Goal: Navigation & Orientation: Find specific page/section

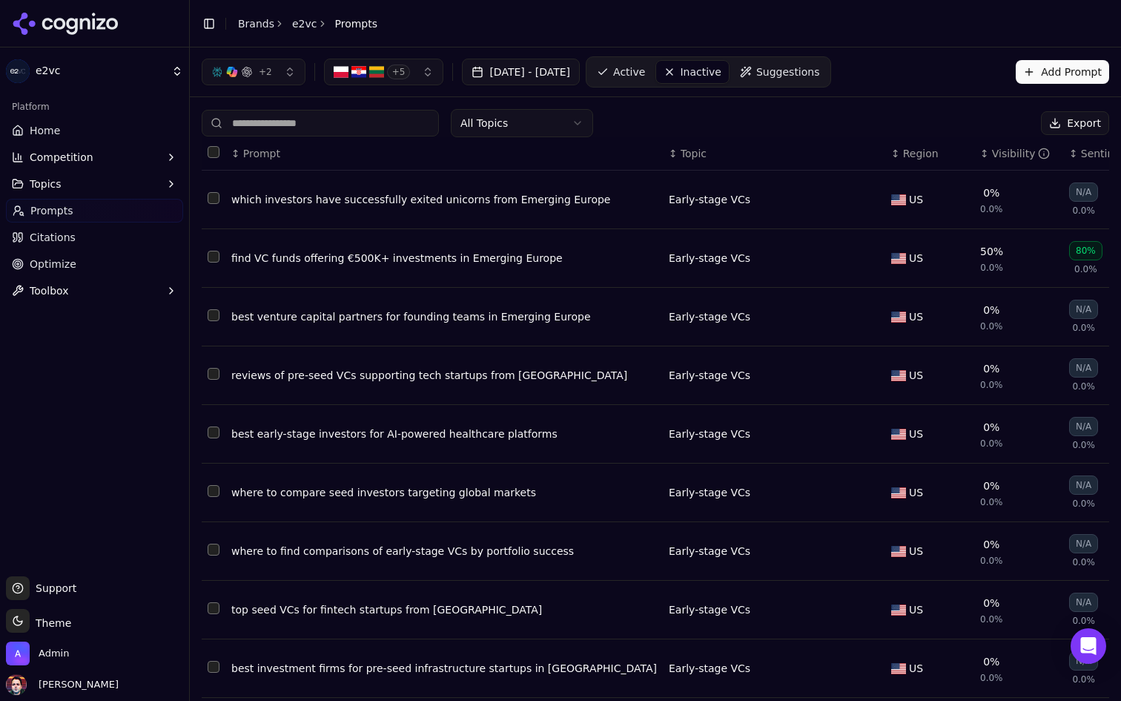
click at [139, 123] on link "Home" at bounding box center [94, 131] width 177 height 24
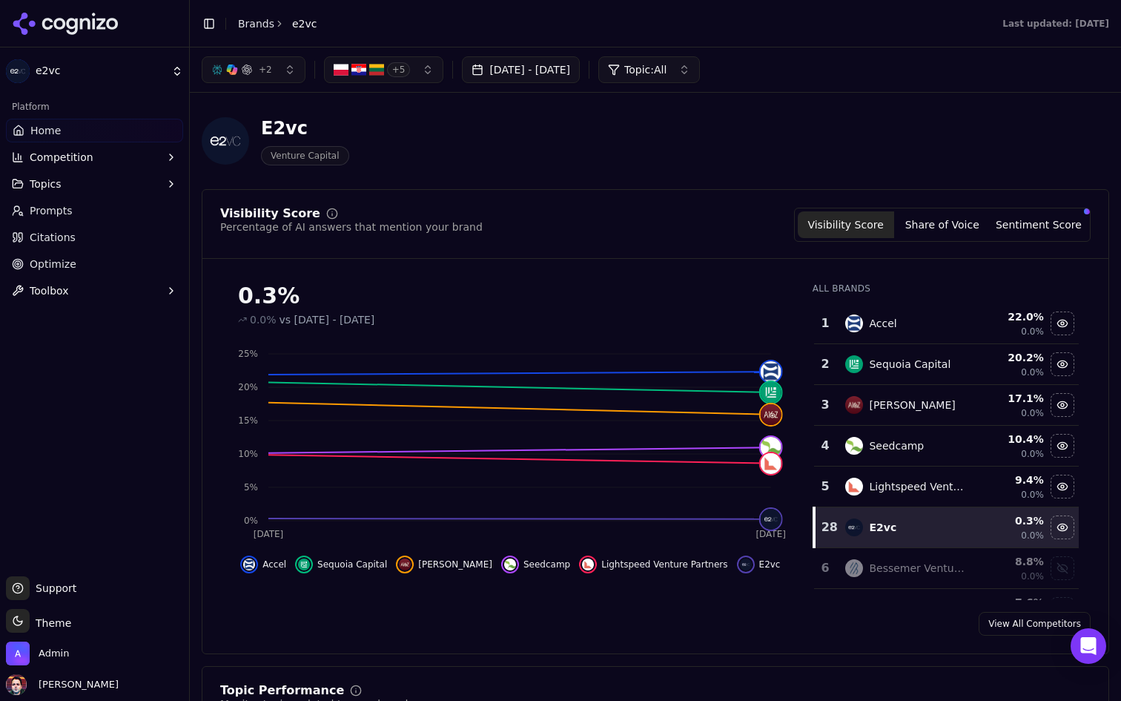
click at [91, 82] on html "e2vc Platform Home Competition Topics Prompts Citations Optimize Toolbox Suppor…" at bounding box center [560, 350] width 1121 height 701
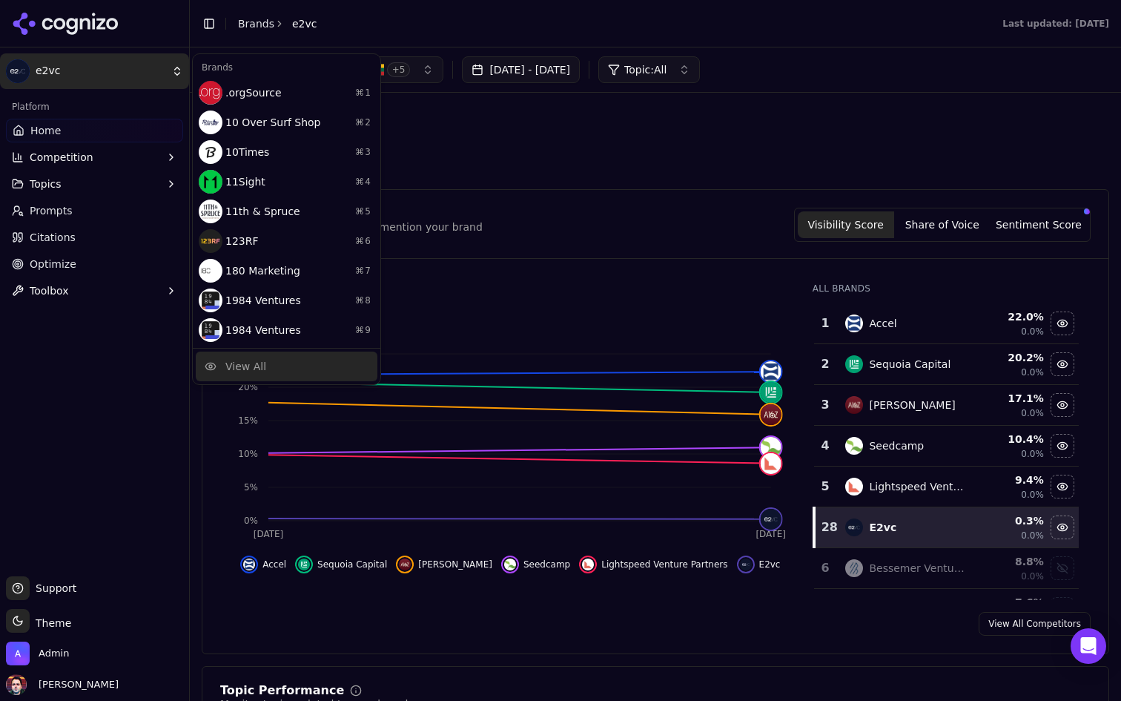
click at [245, 365] on div "View All" at bounding box center [245, 366] width 41 height 15
